Goal: Check status: Check status

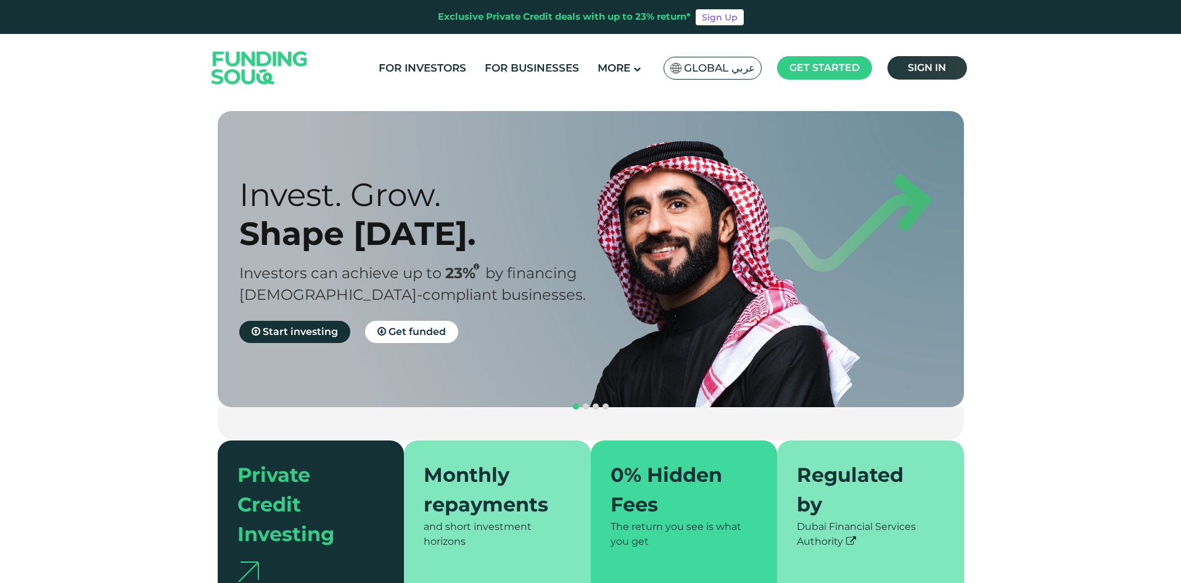
click at [905, 68] on link "Sign in" at bounding box center [927, 67] width 80 height 23
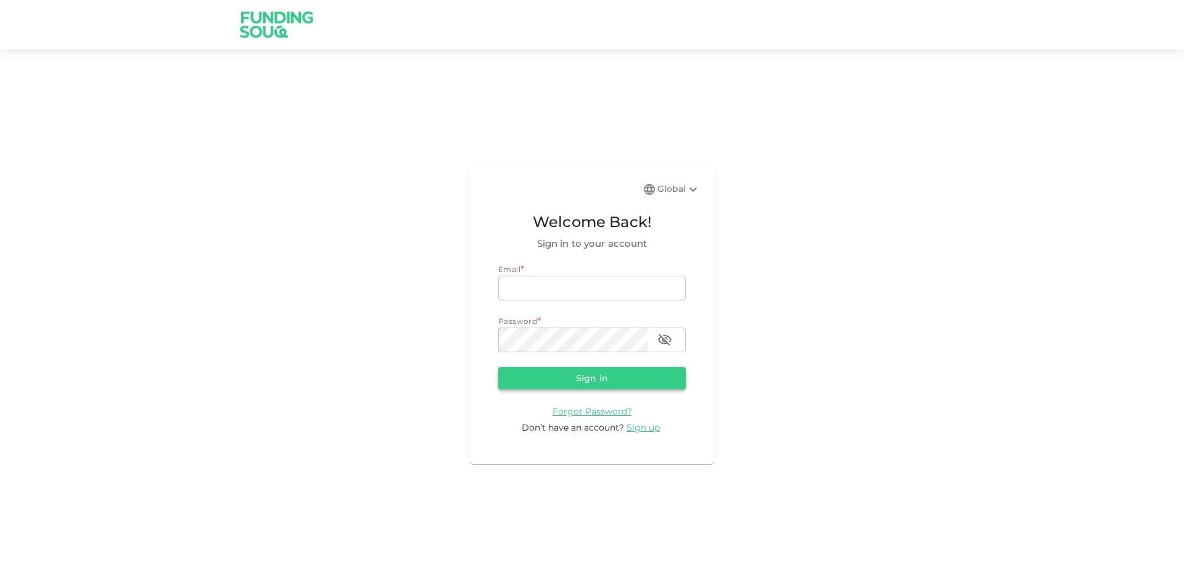
type input "aldumy@outlook.com"
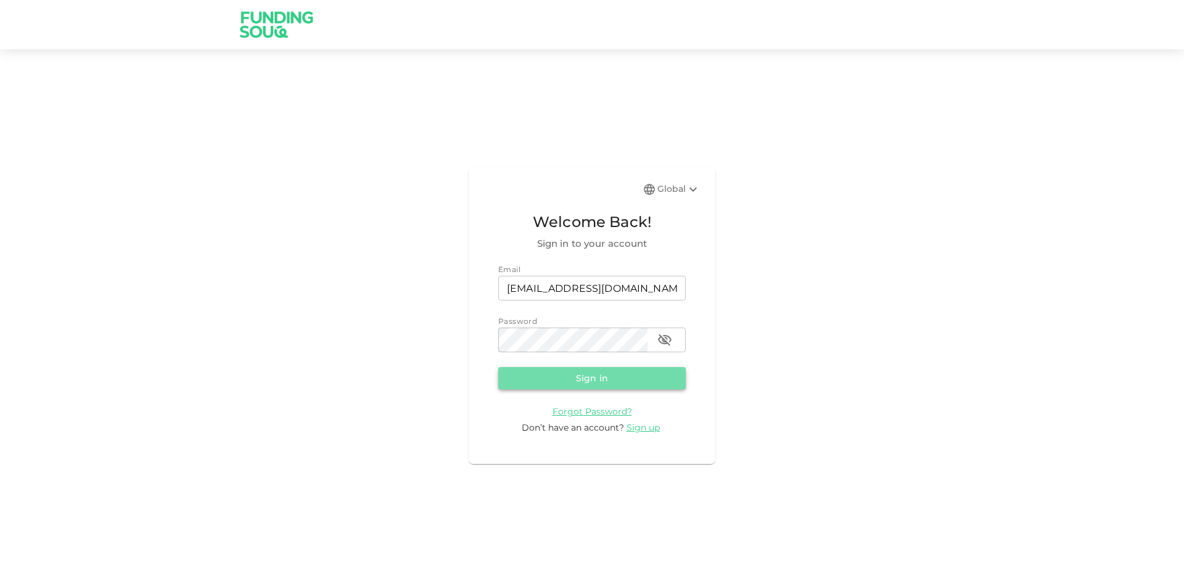
click at [591, 378] on button "Sign in" at bounding box center [591, 378] width 187 height 22
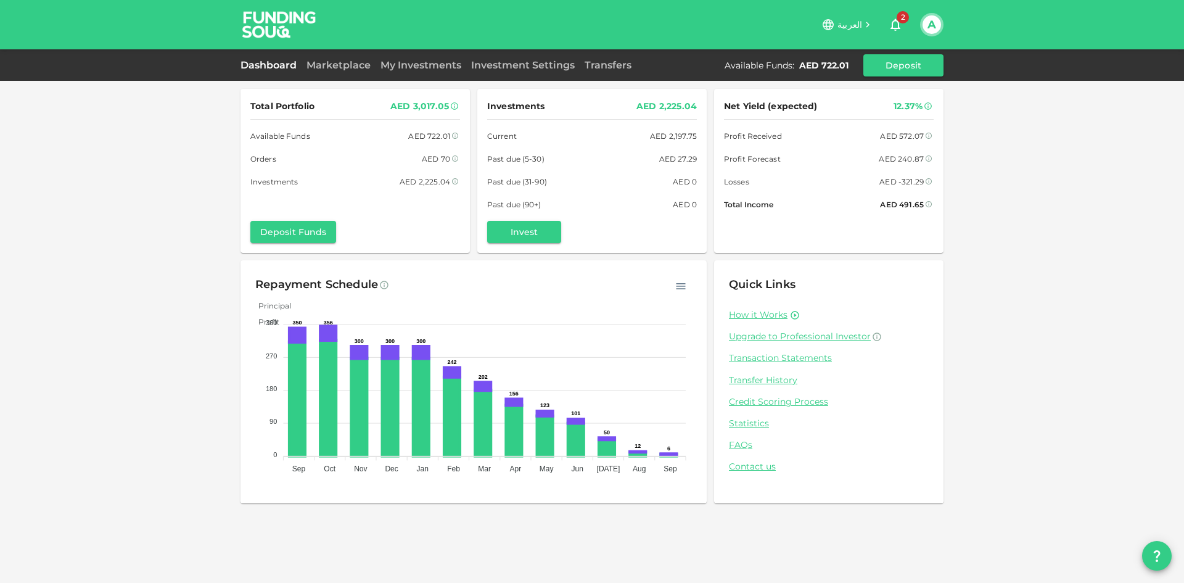
click at [895, 23] on icon "button" at bounding box center [895, 24] width 15 height 15
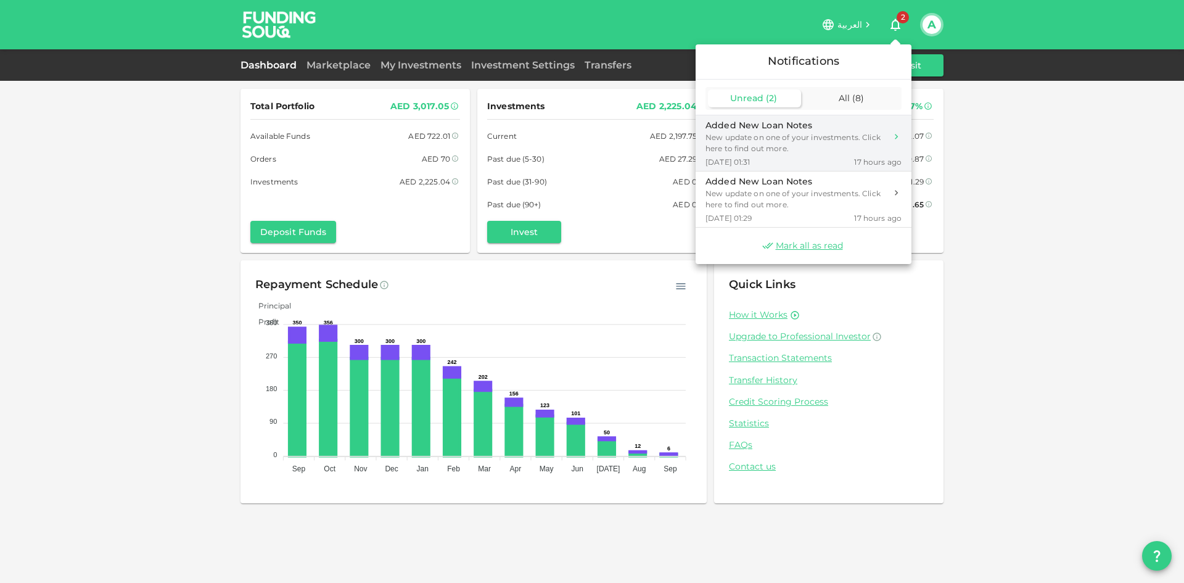
click at [751, 151] on div "New update on one of your investments. Click here to find out more." at bounding box center [795, 143] width 181 height 22
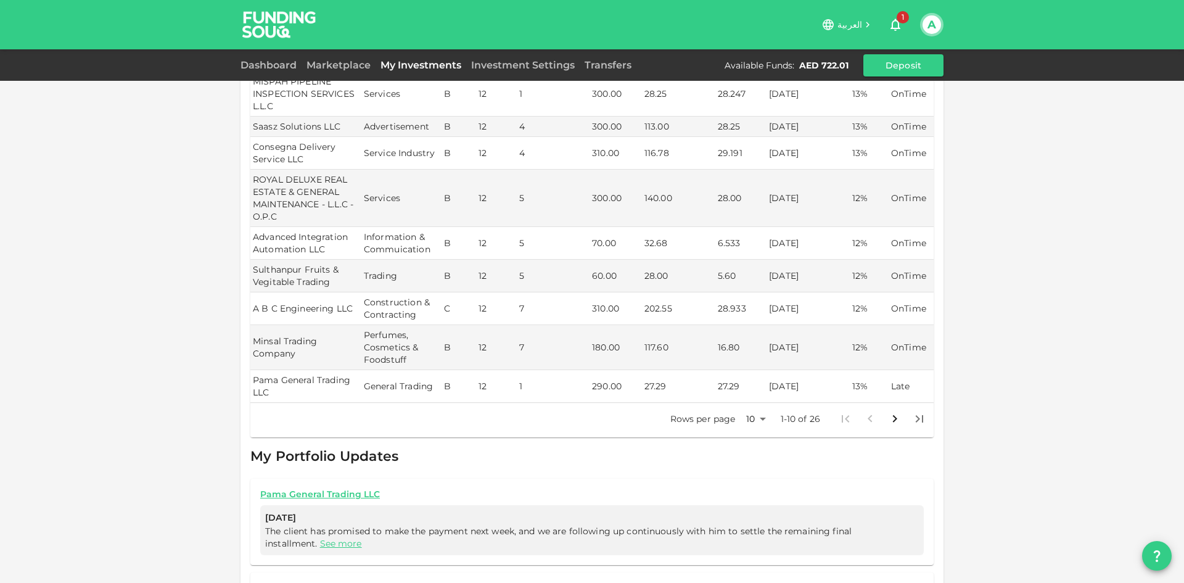
scroll to position [293, 0]
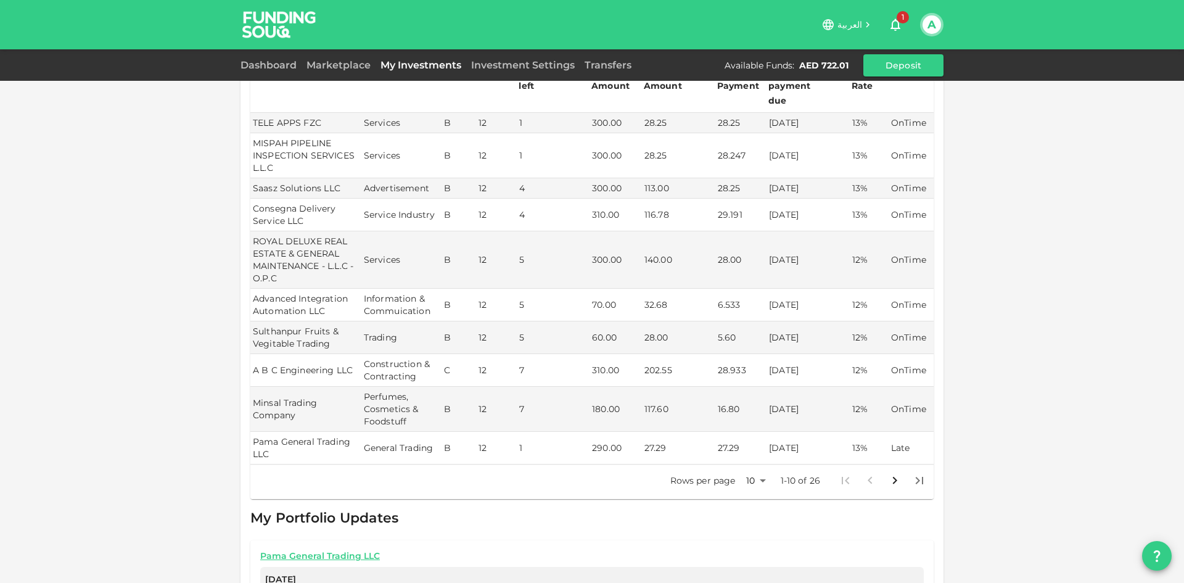
drag, startPoint x: 811, startPoint y: 358, endPoint x: 766, endPoint y: 353, distance: 45.2
click at [766, 354] on td "22/09/2025" at bounding box center [807, 370] width 83 height 33
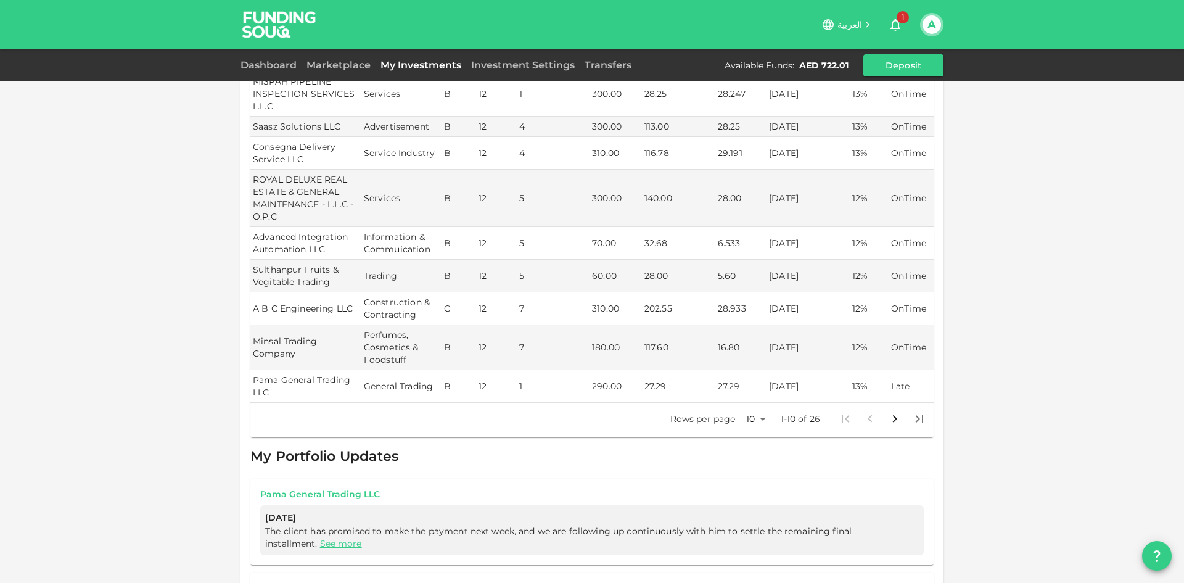
scroll to position [416, 0]
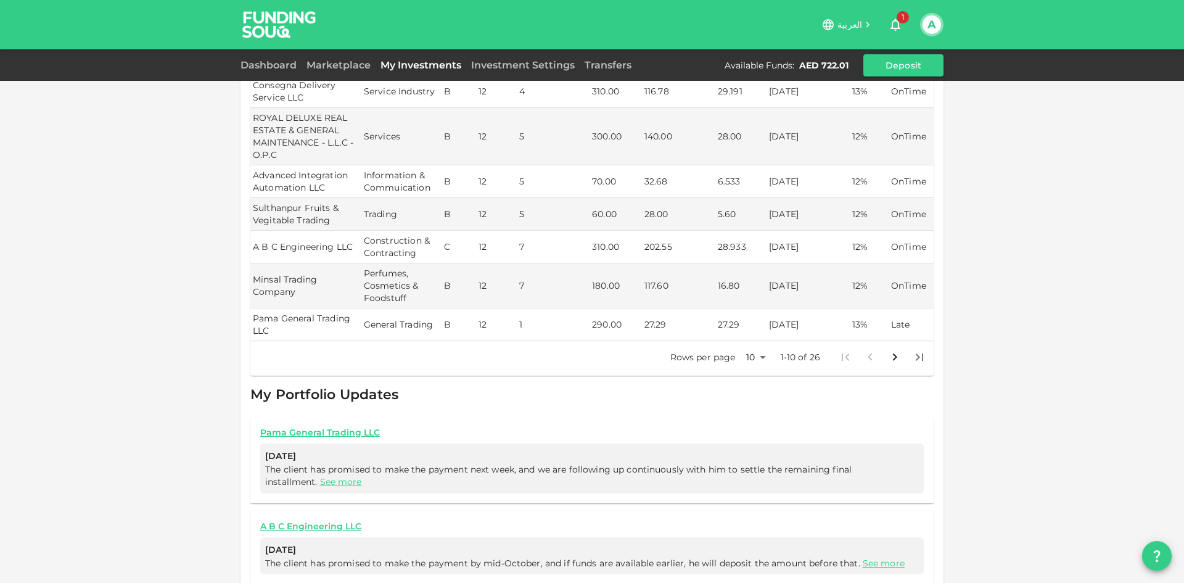
click at [756, 343] on body "العربية 1 A Dashboard Marketplace My Investments Investment Settings Transfers …" at bounding box center [592, 291] width 1184 height 583
click at [754, 402] on li "50" at bounding box center [751, 407] width 37 height 22
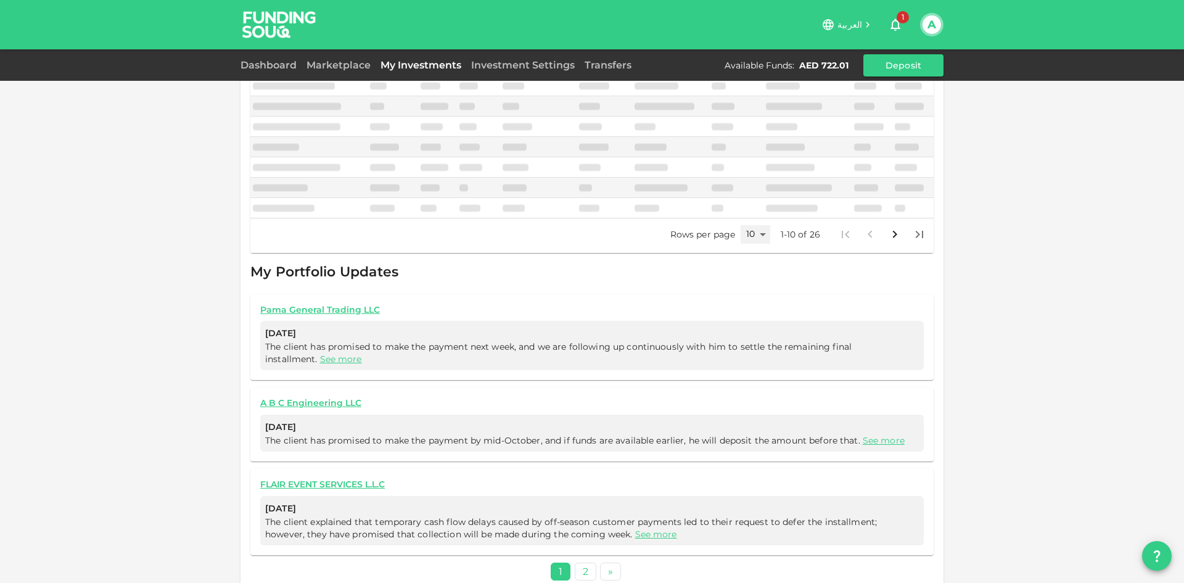
type input "50"
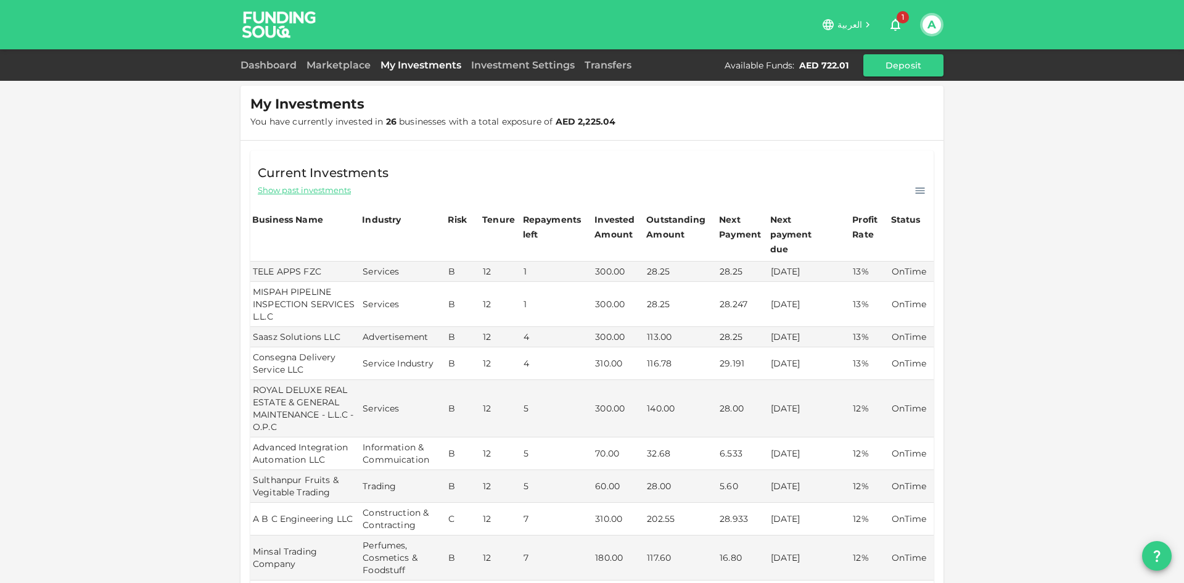
scroll to position [0, 0]
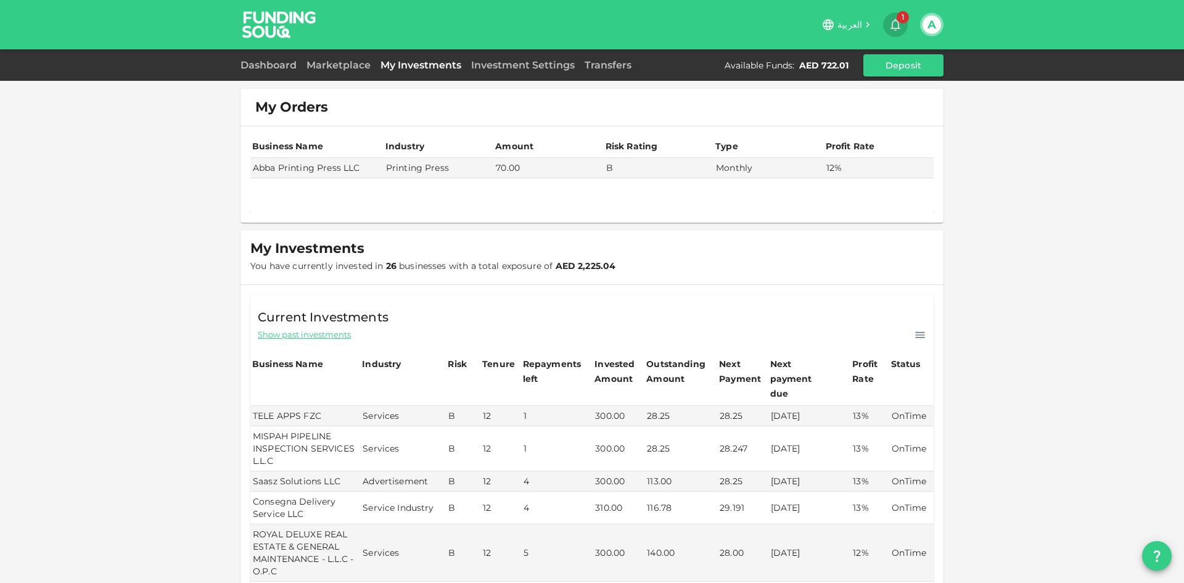
click at [896, 24] on icon "button" at bounding box center [895, 24] width 15 height 15
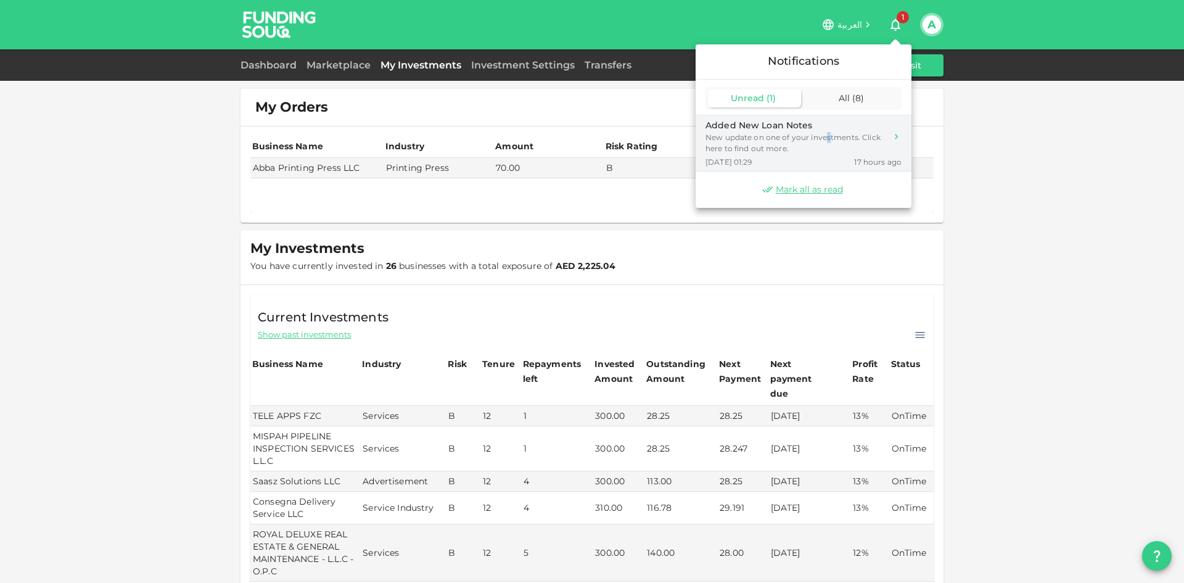
click at [827, 136] on div "New update on one of your investments. Click here to find out more." at bounding box center [795, 143] width 181 height 22
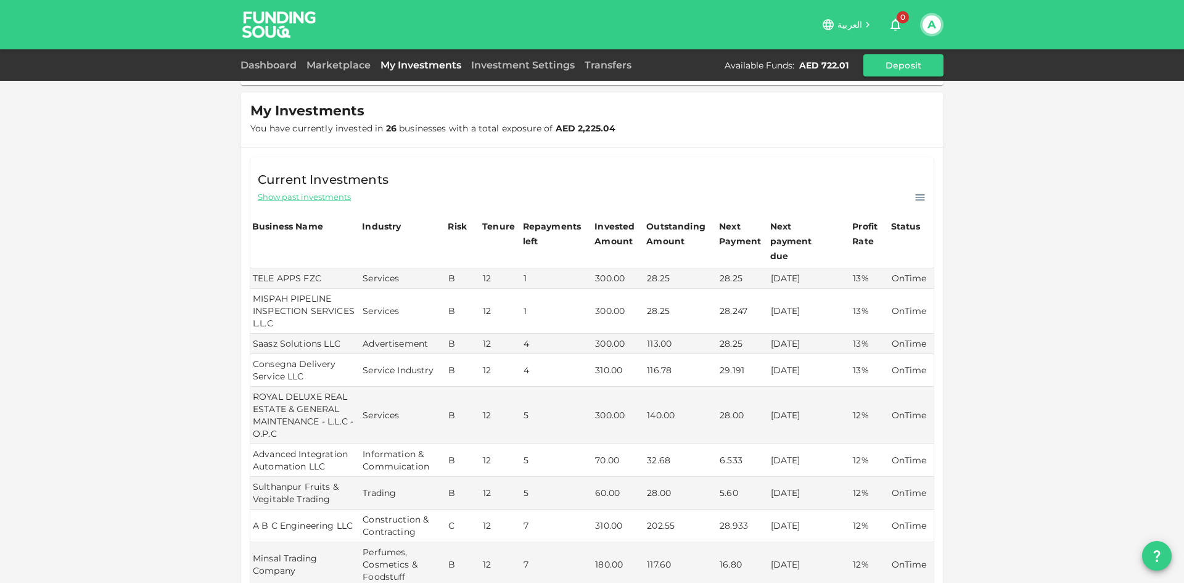
scroll to position [76, 0]
